Goal: Navigation & Orientation: Find specific page/section

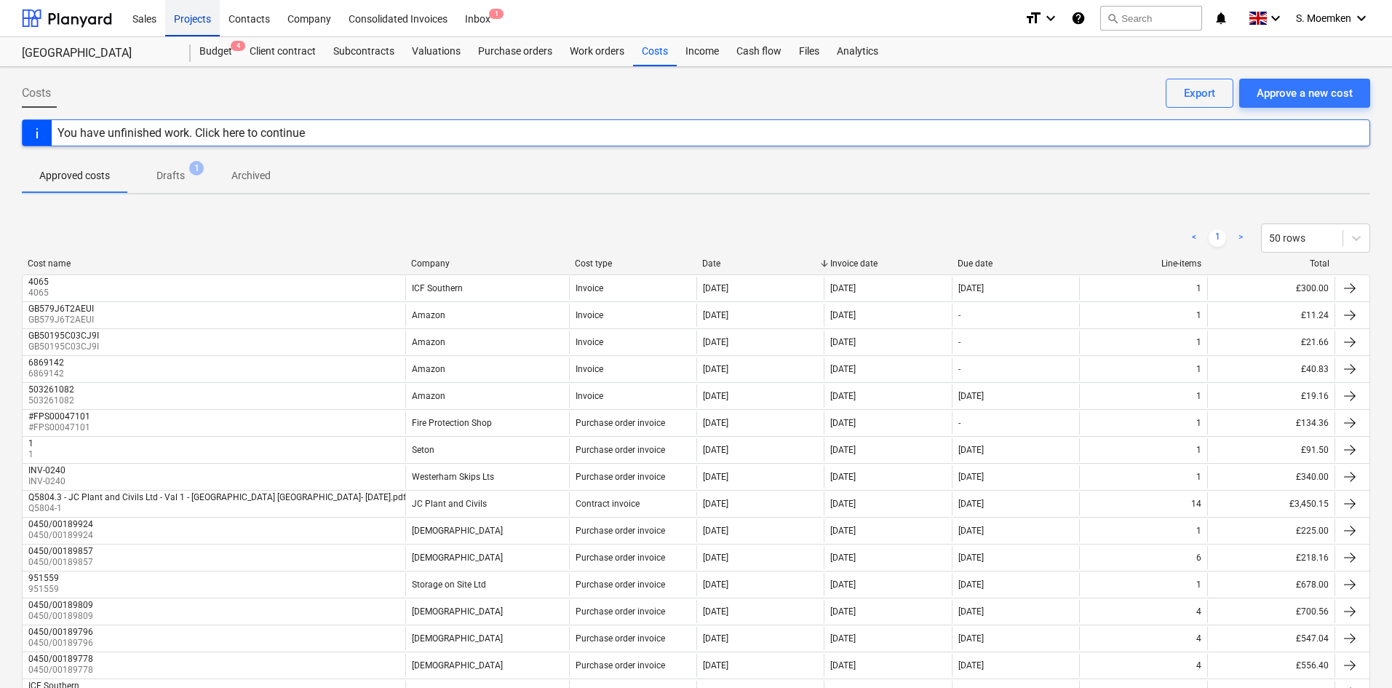
click at [197, 20] on div "Projects" at bounding box center [192, 17] width 55 height 37
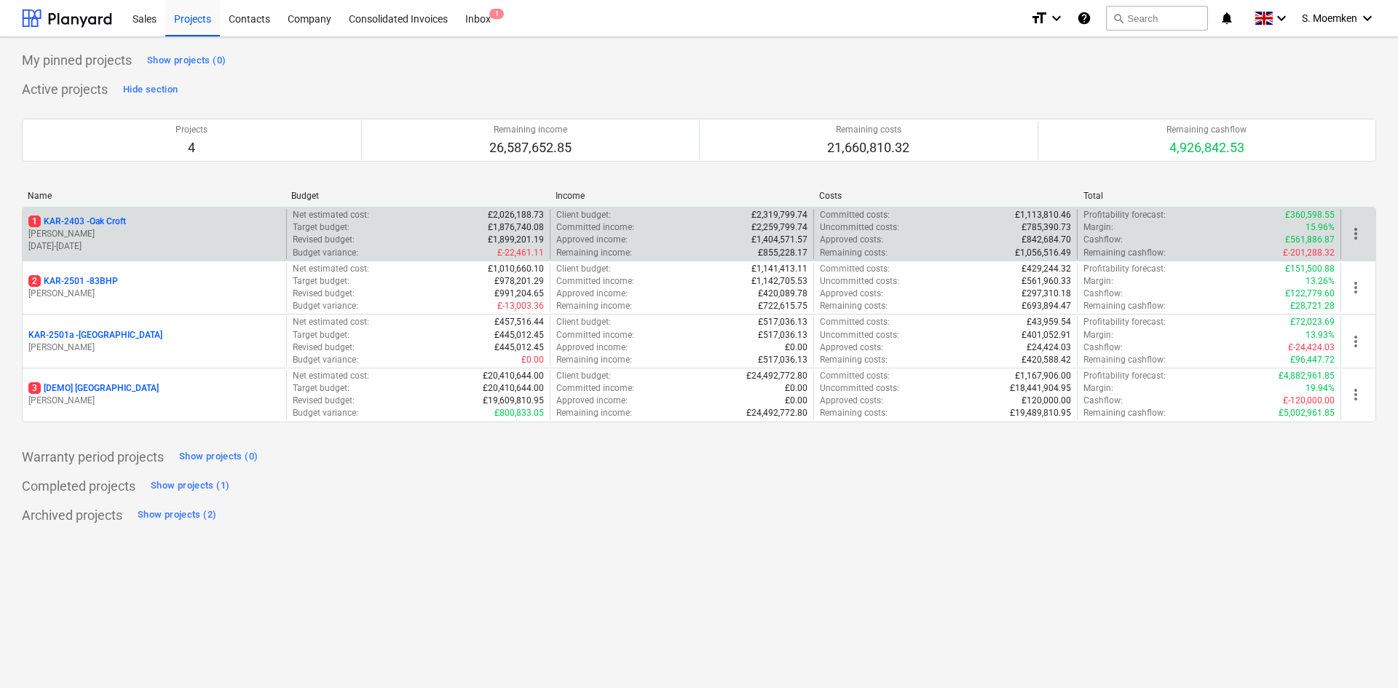
click at [170, 235] on p "[PERSON_NAME]" at bounding box center [154, 234] width 252 height 12
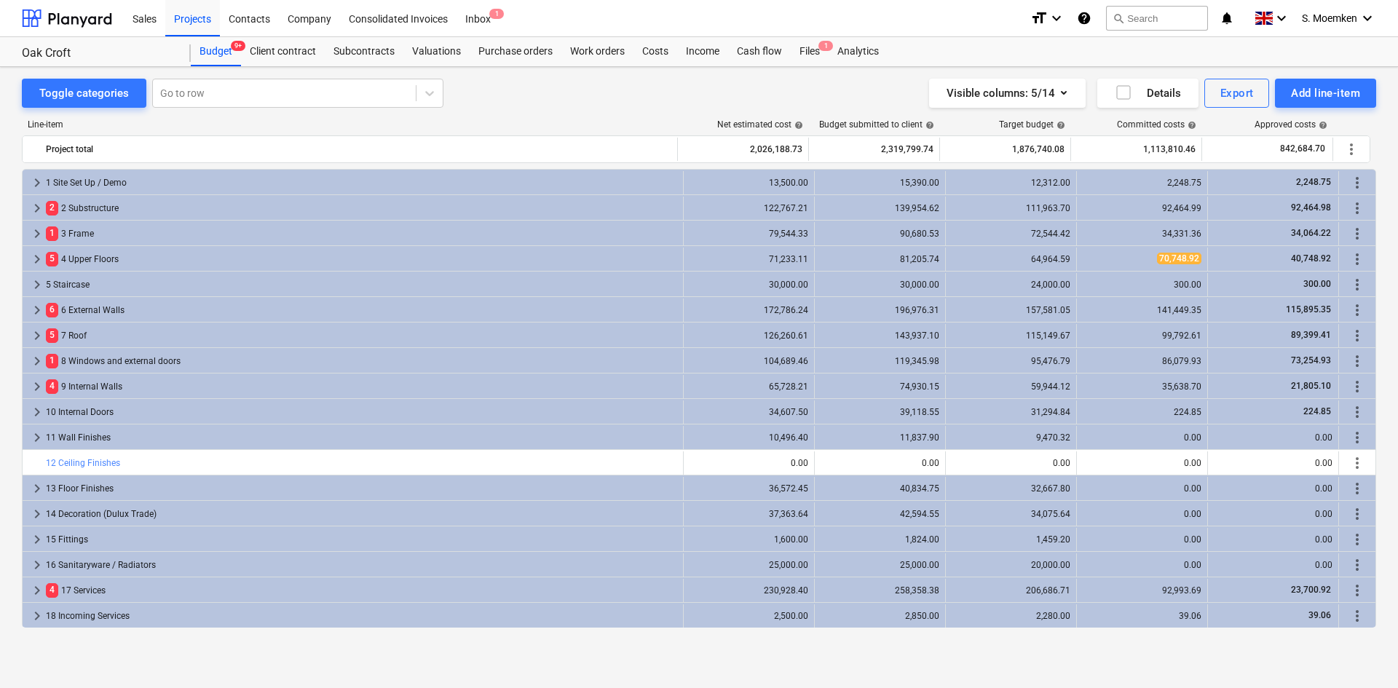
scroll to position [36, 0]
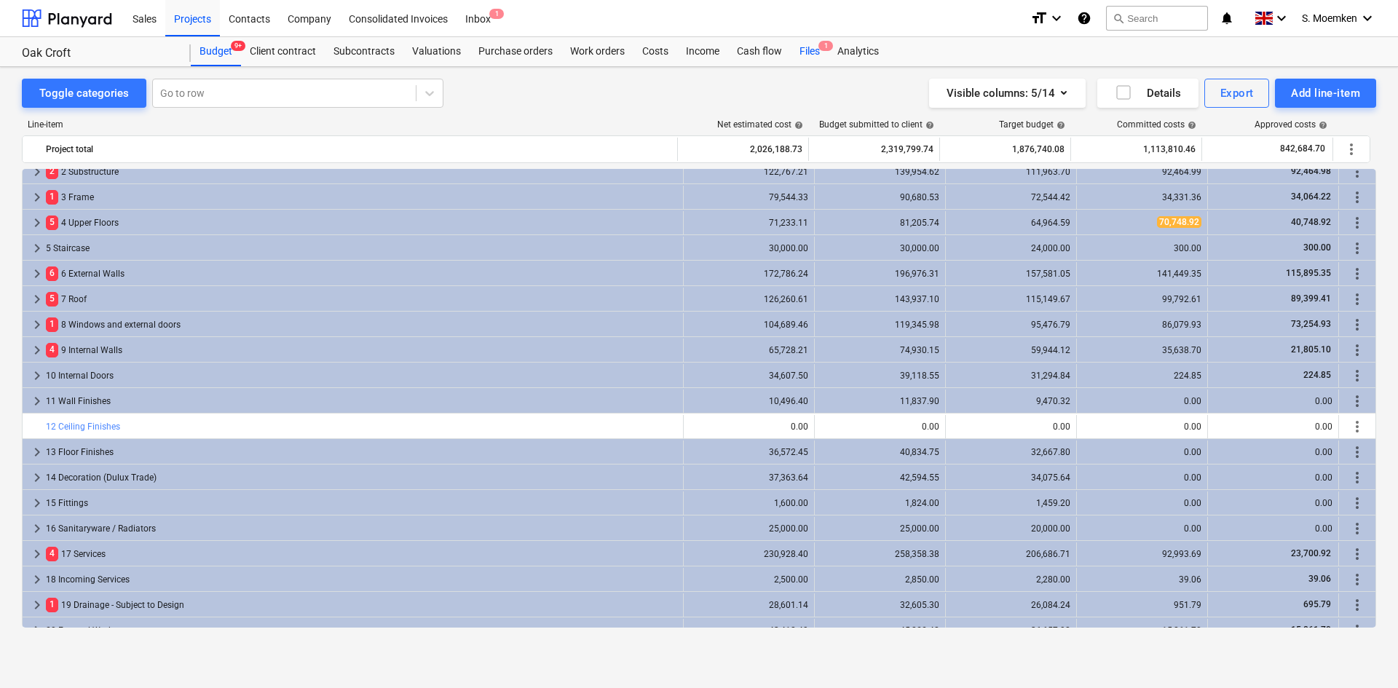
click at [818, 49] on span "1" at bounding box center [825, 46] width 15 height 10
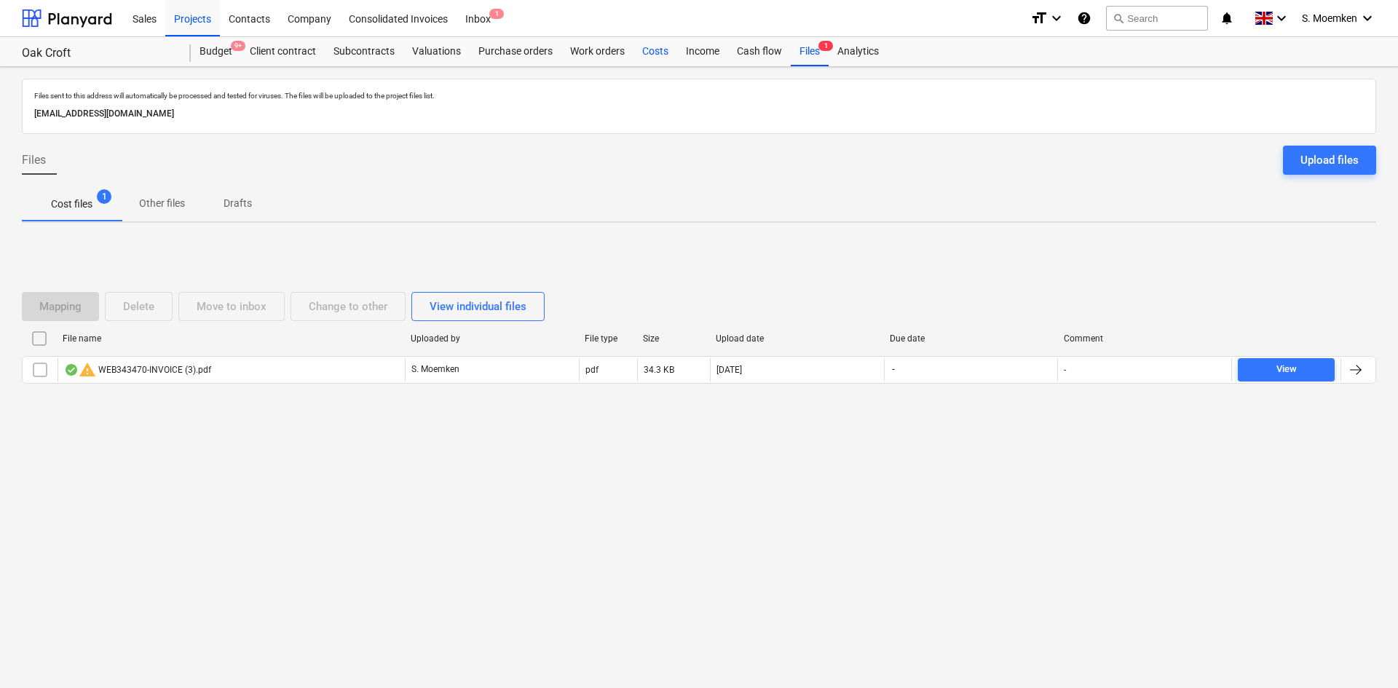
click at [652, 52] on div "Costs" at bounding box center [655, 51] width 44 height 29
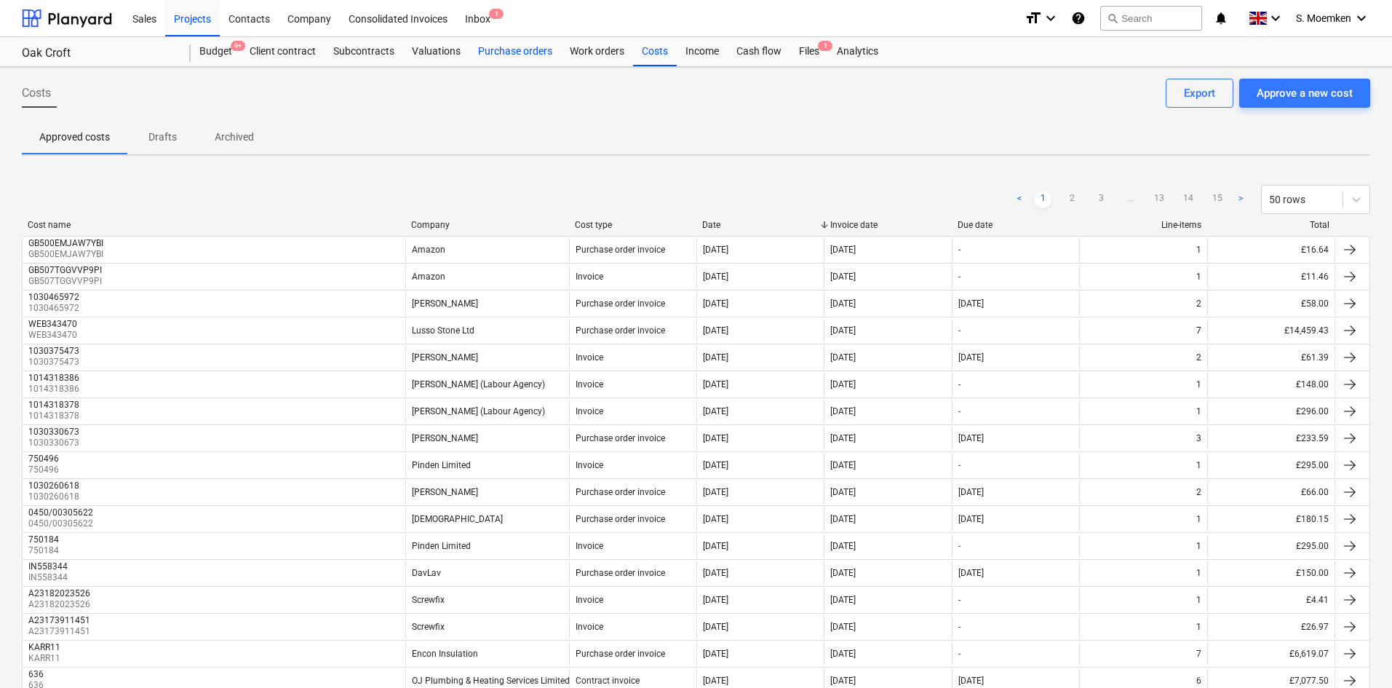
click at [516, 51] on div "Purchase orders" at bounding box center [515, 51] width 92 height 29
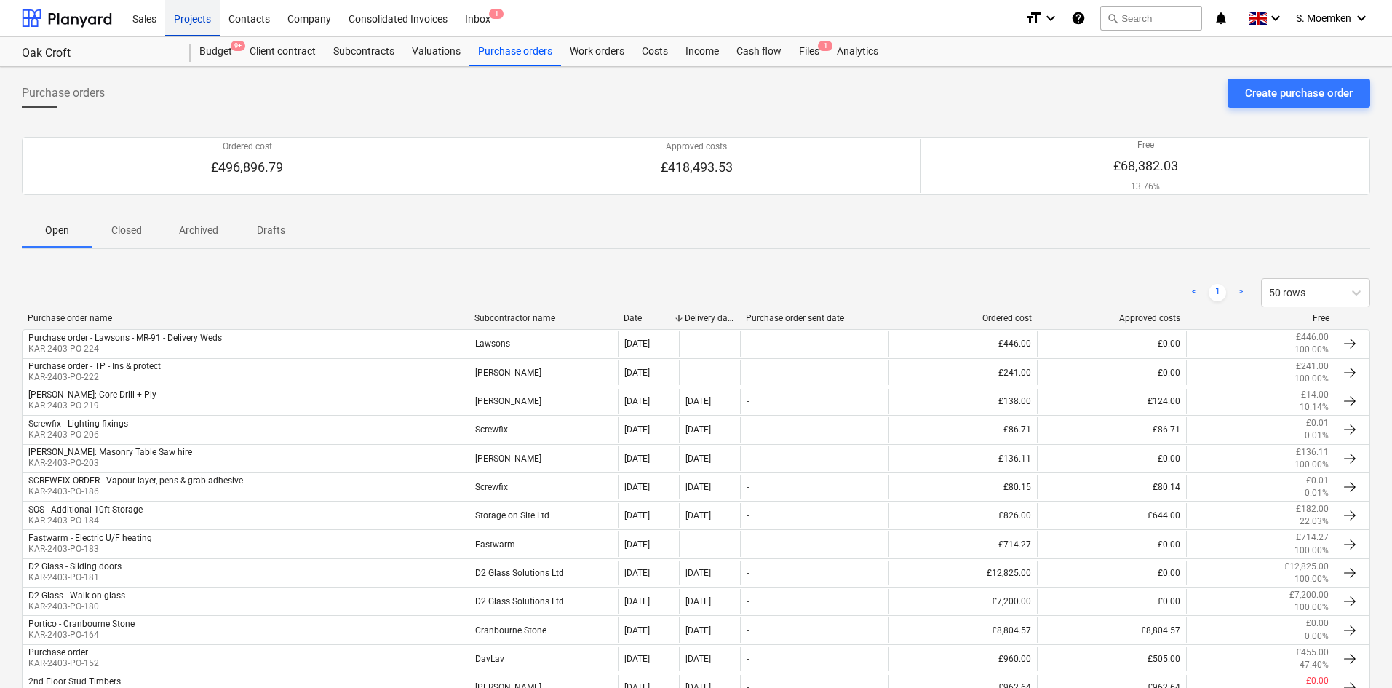
click at [185, 17] on div "Projects" at bounding box center [192, 17] width 55 height 37
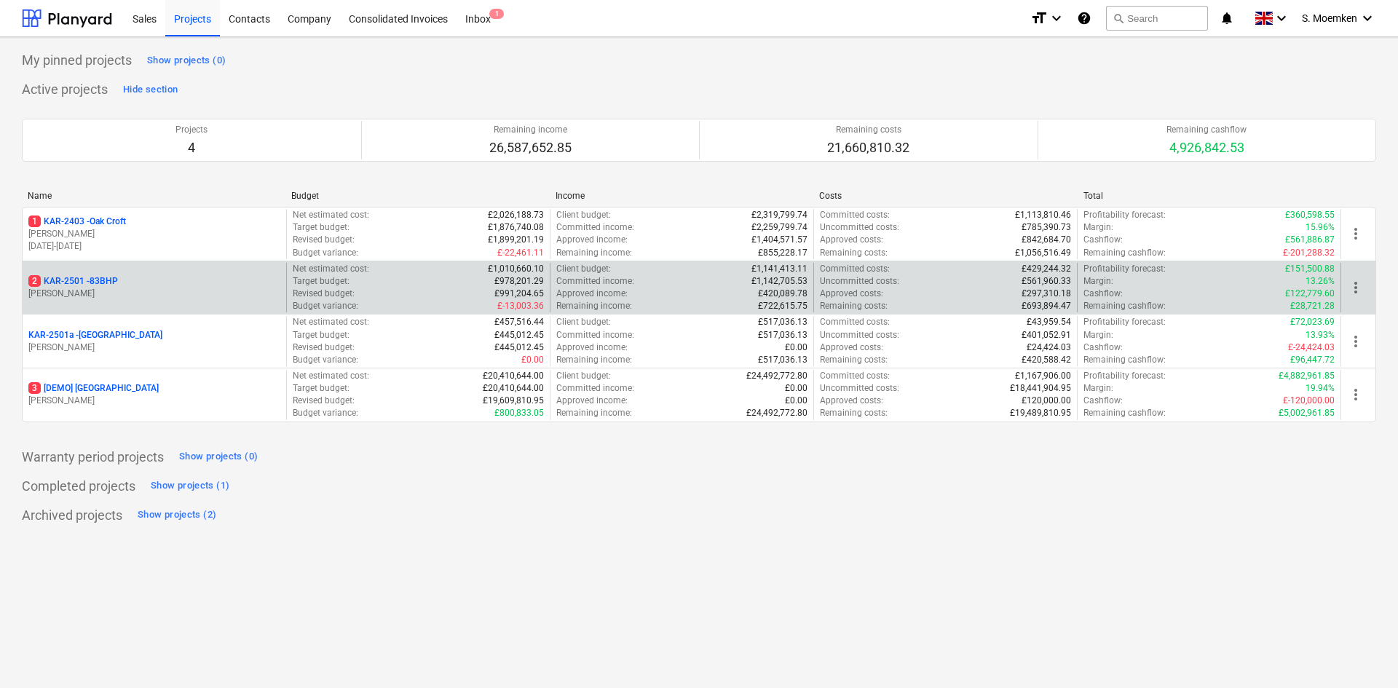
click at [155, 292] on p "[PERSON_NAME]" at bounding box center [154, 294] width 252 height 12
